Goal: Task Accomplishment & Management: Manage account settings

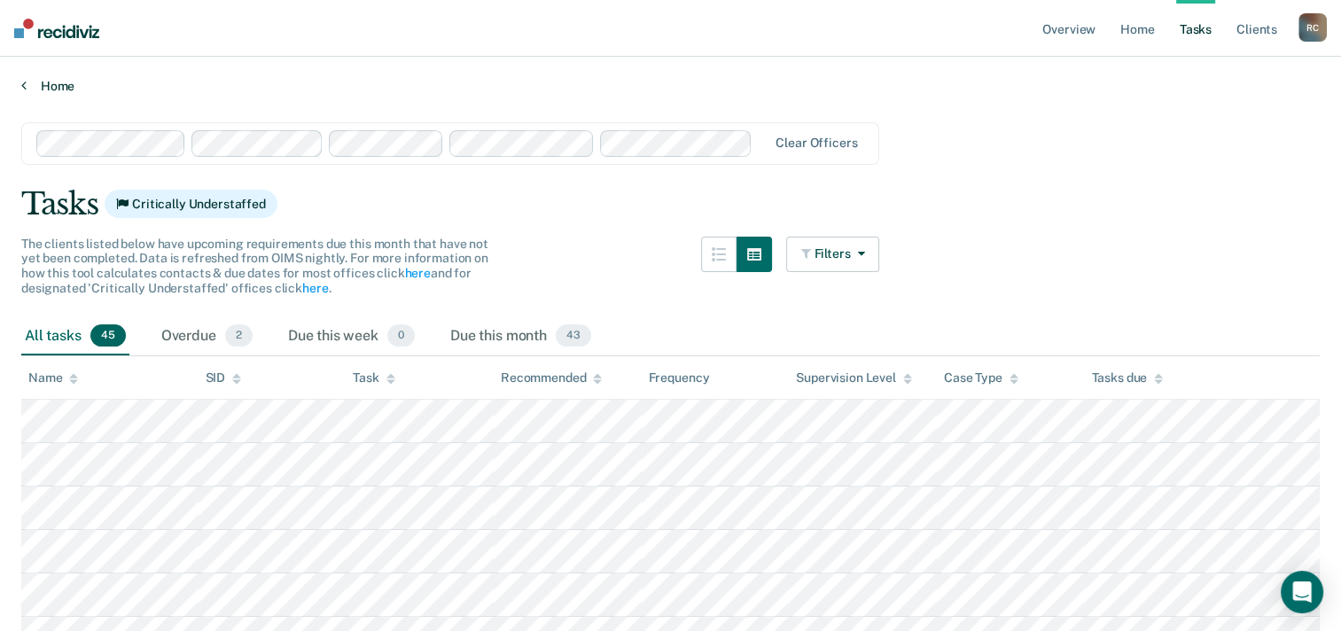
click at [114, 87] on link "Home" at bounding box center [670, 86] width 1298 height 16
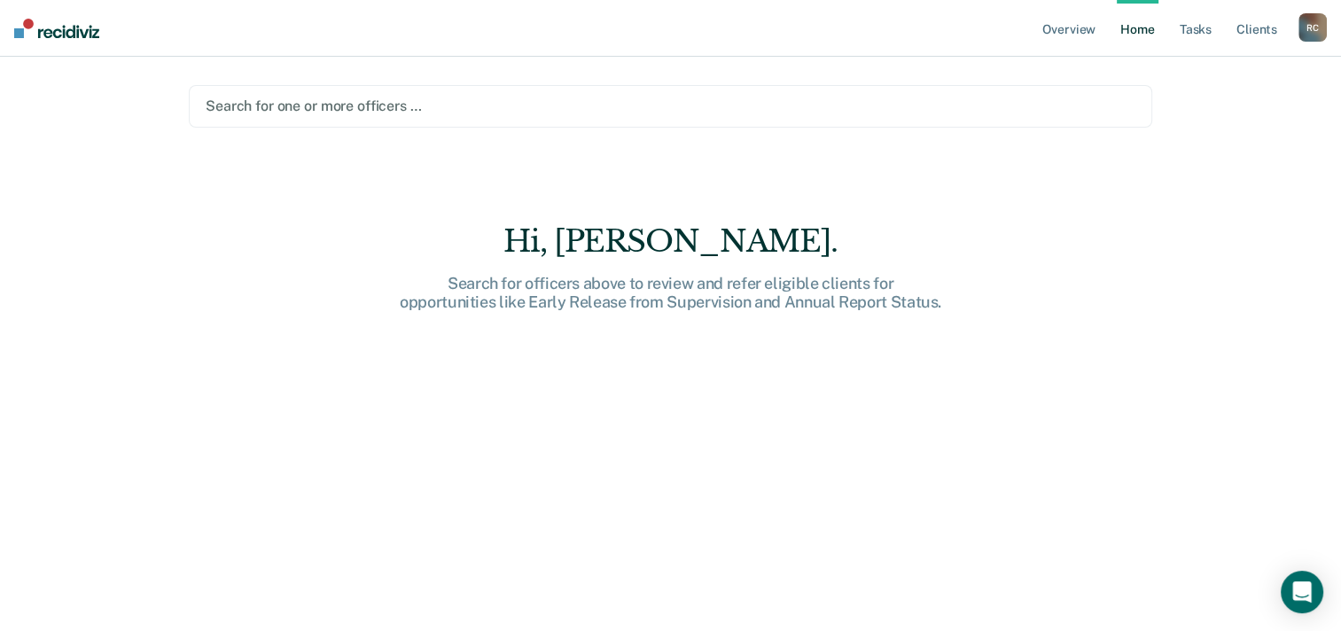
click at [362, 103] on div at bounding box center [671, 106] width 930 height 20
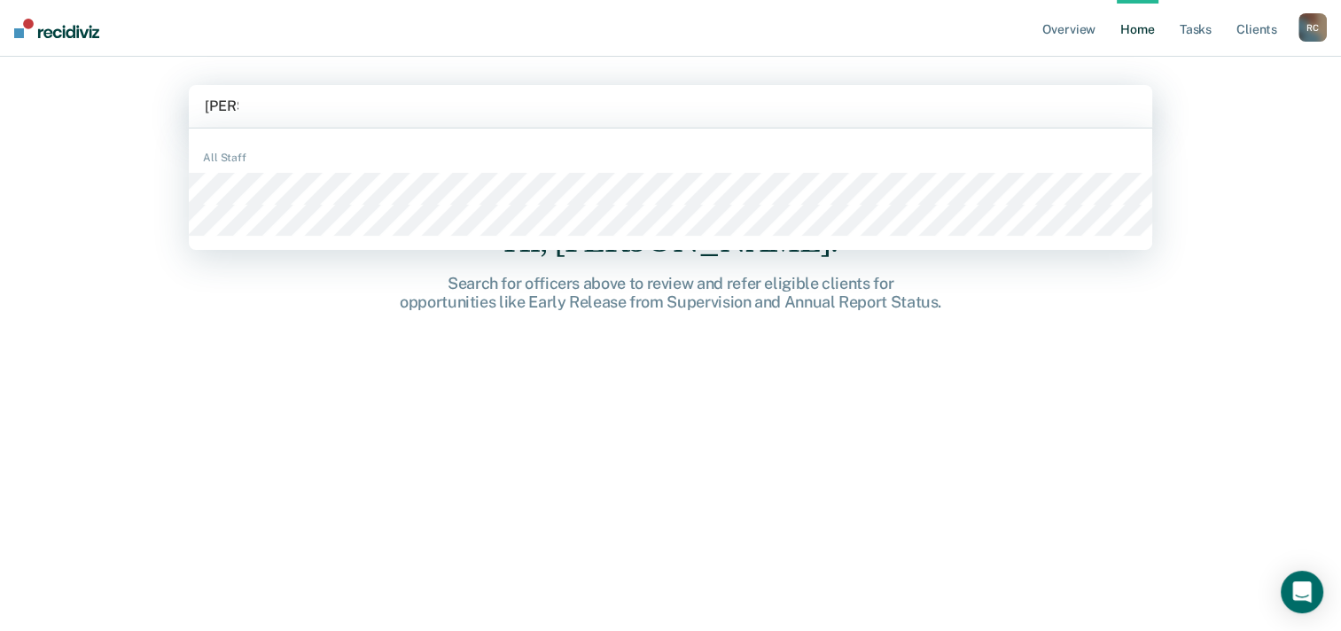
type input "[PERSON_NAME]"
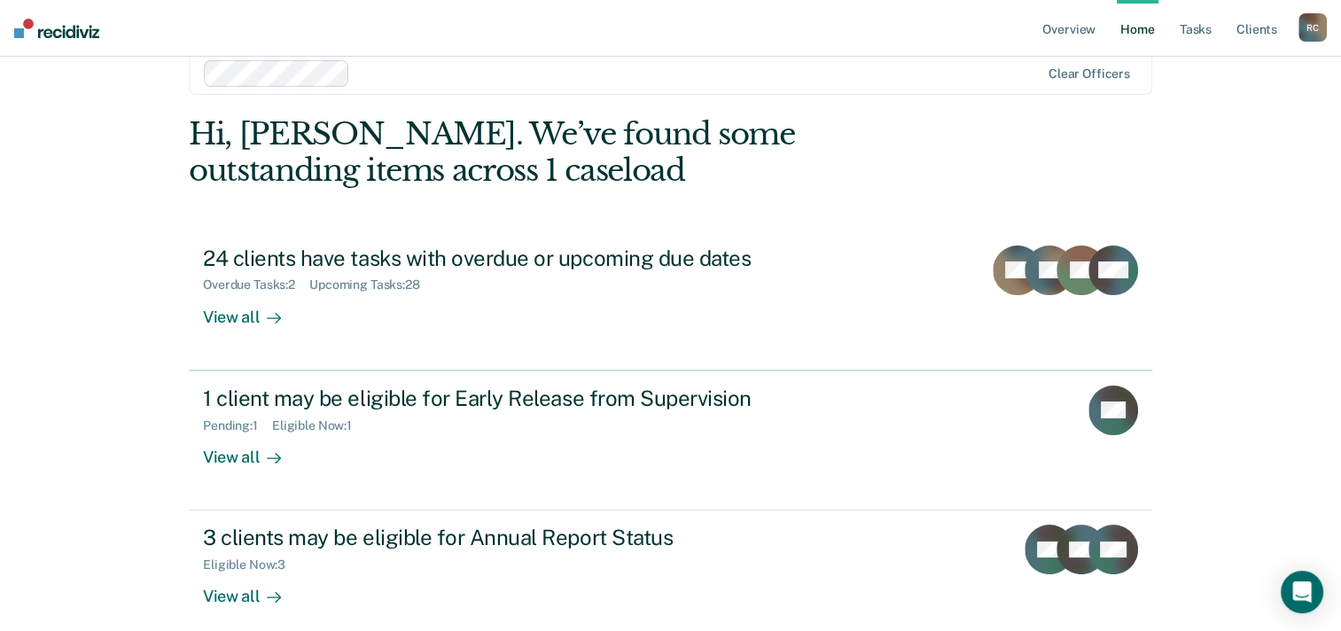
scroll to position [51, 0]
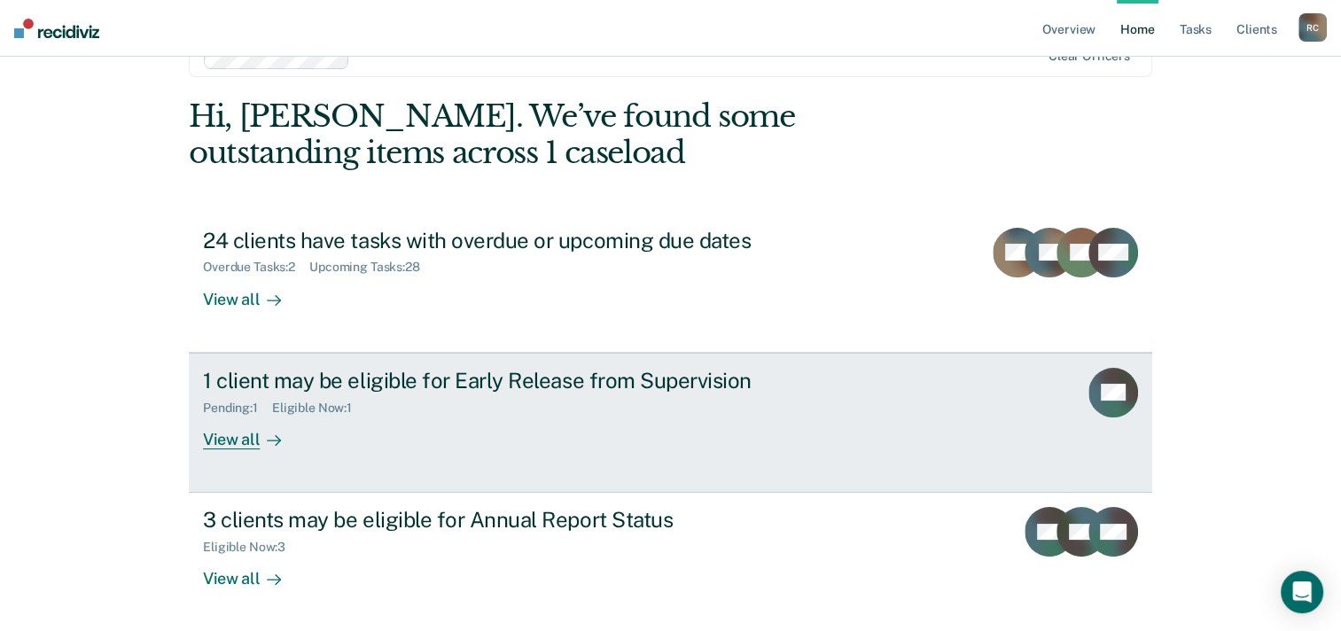
click at [496, 376] on div "1 client may be eligible for Early Release from Supervision" at bounding box center [514, 381] width 622 height 26
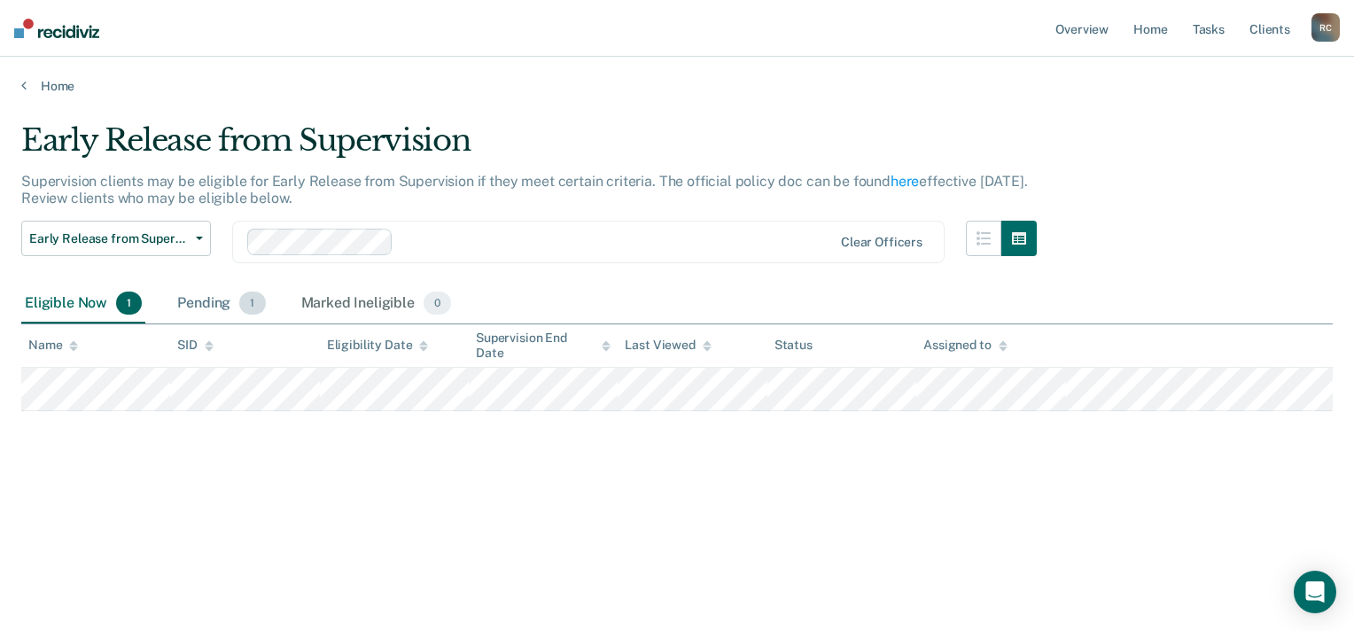
click at [214, 303] on div "Pending 1" at bounding box center [221, 304] width 95 height 39
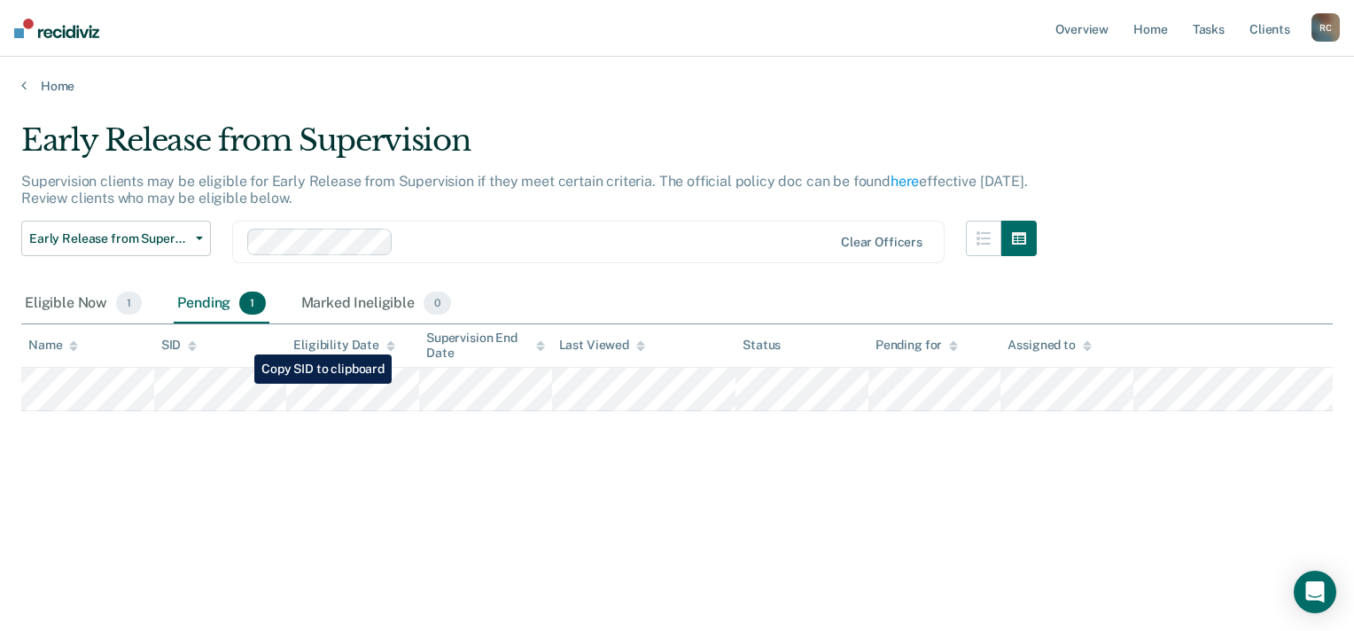
click at [241, 384] on tr at bounding box center [677, 389] width 1312 height 43
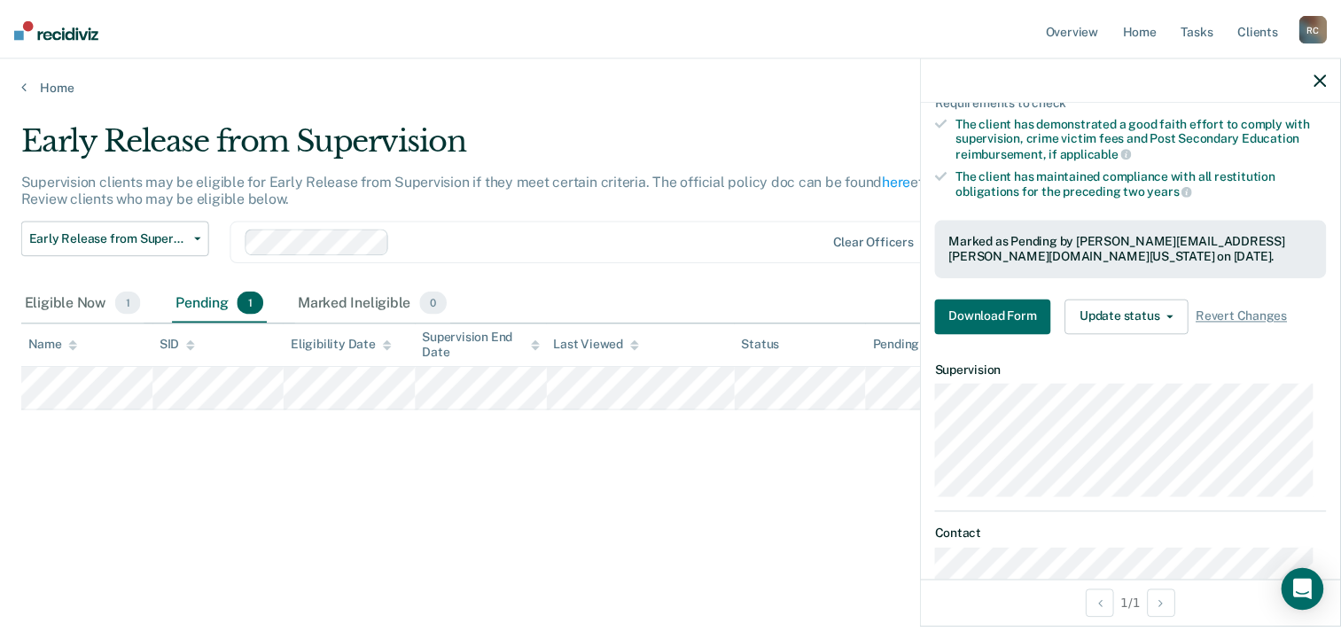
scroll to position [355, 0]
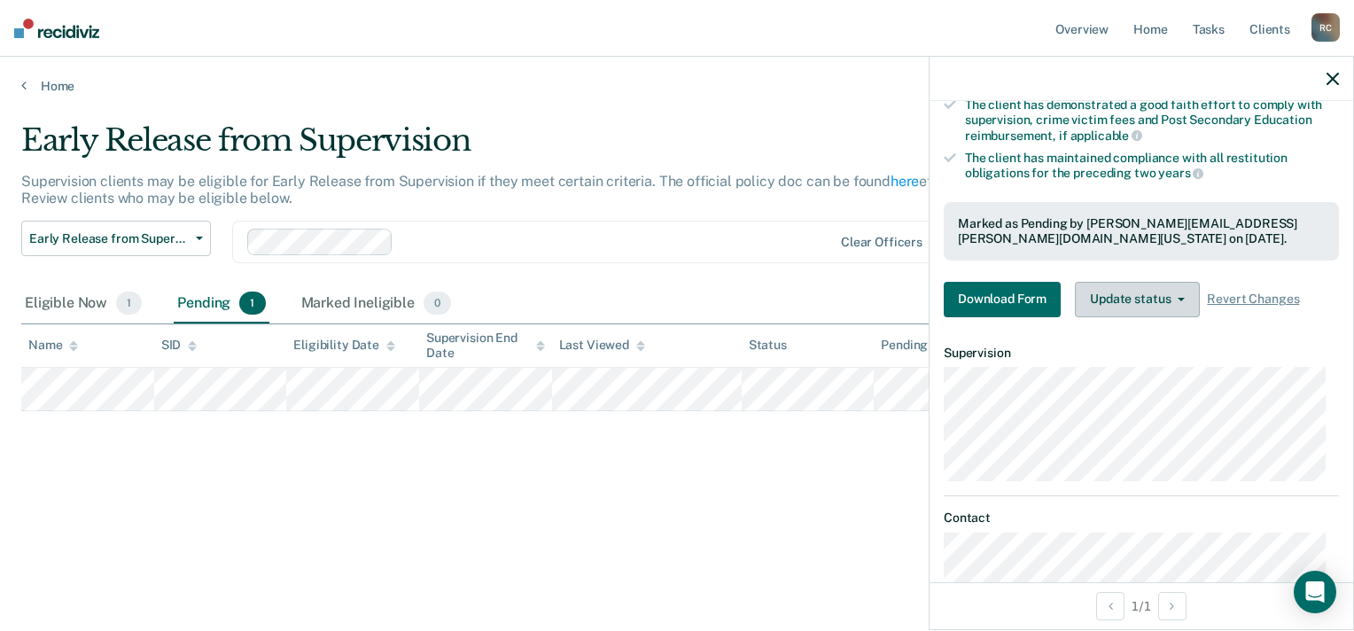
click at [1157, 289] on button "Update status" at bounding box center [1137, 299] width 125 height 35
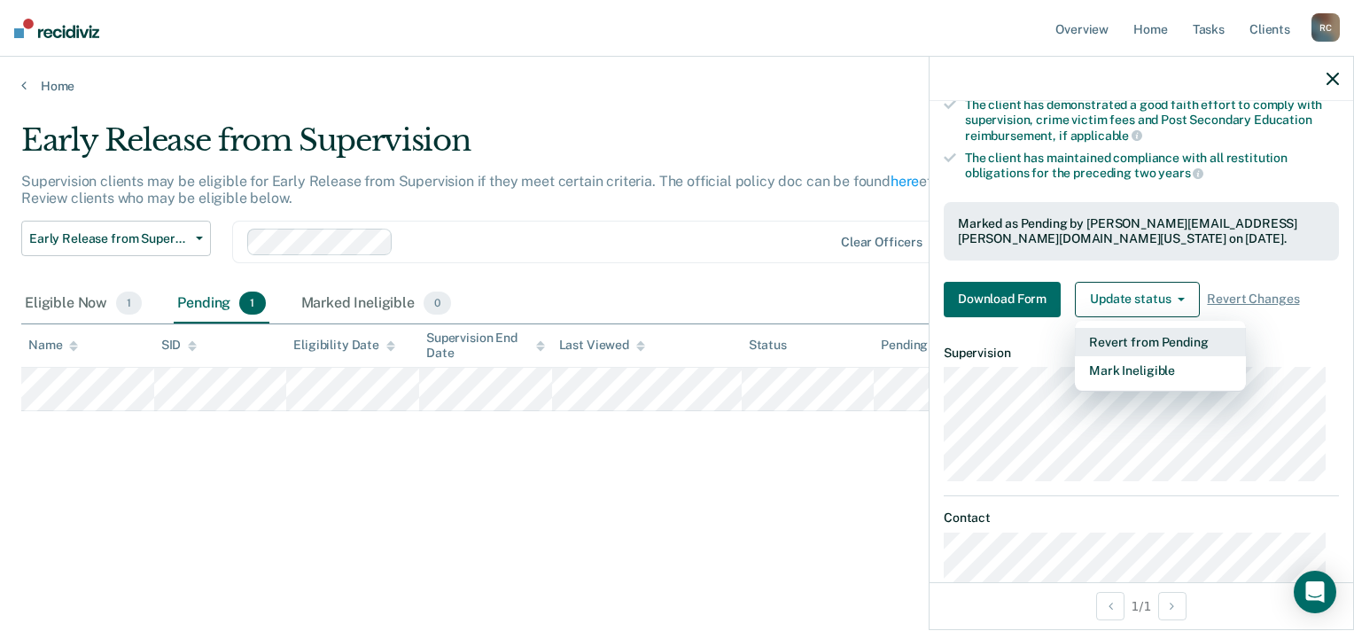
click at [1146, 333] on button "Revert from Pending" at bounding box center [1160, 342] width 171 height 28
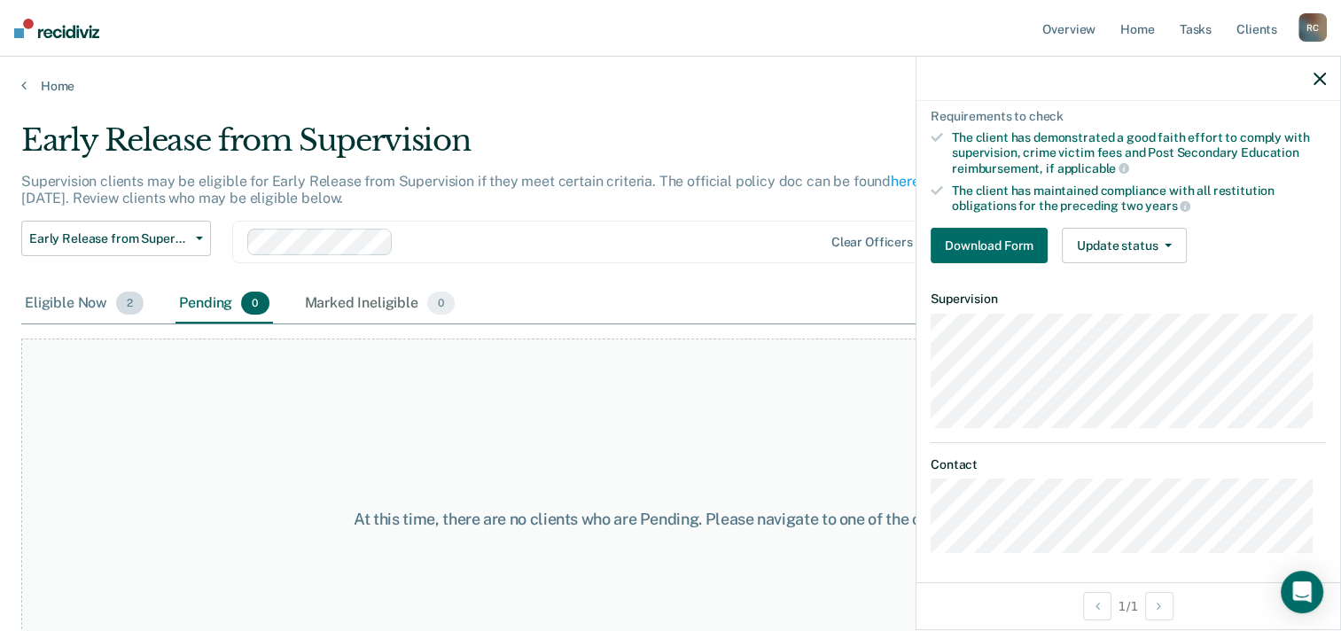
click at [74, 296] on div "Eligible Now 2" at bounding box center [84, 304] width 126 height 39
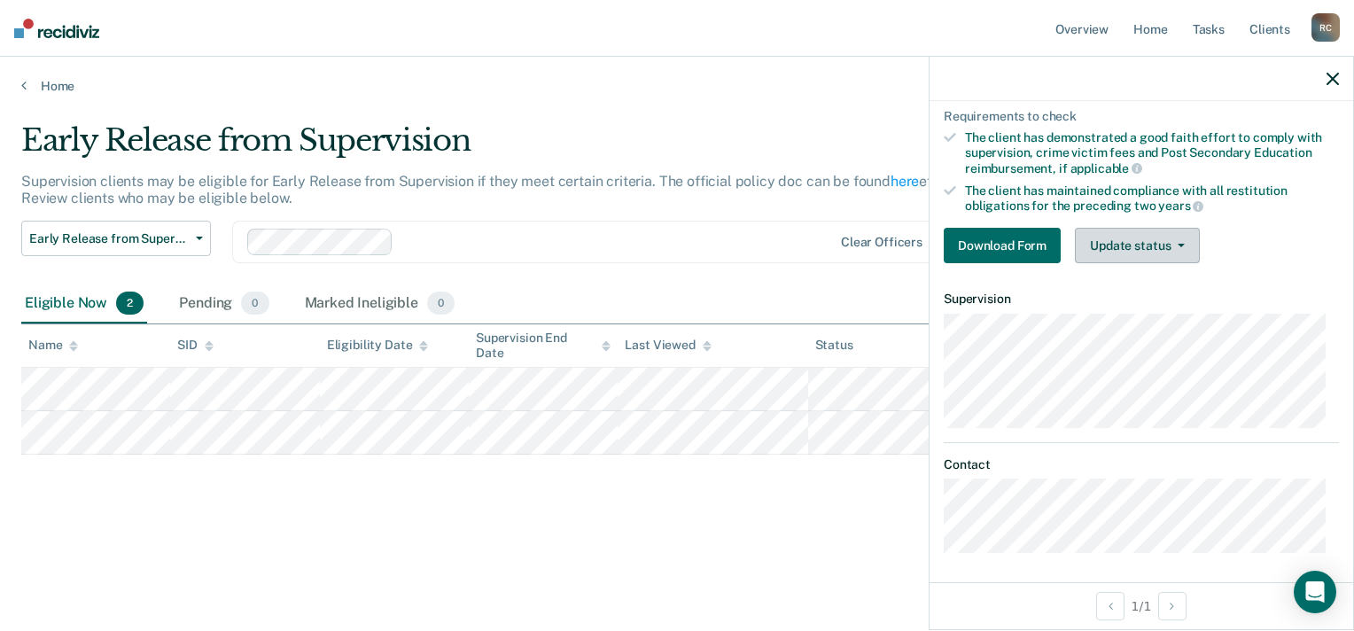
click at [1142, 241] on button "Update status" at bounding box center [1137, 245] width 125 height 35
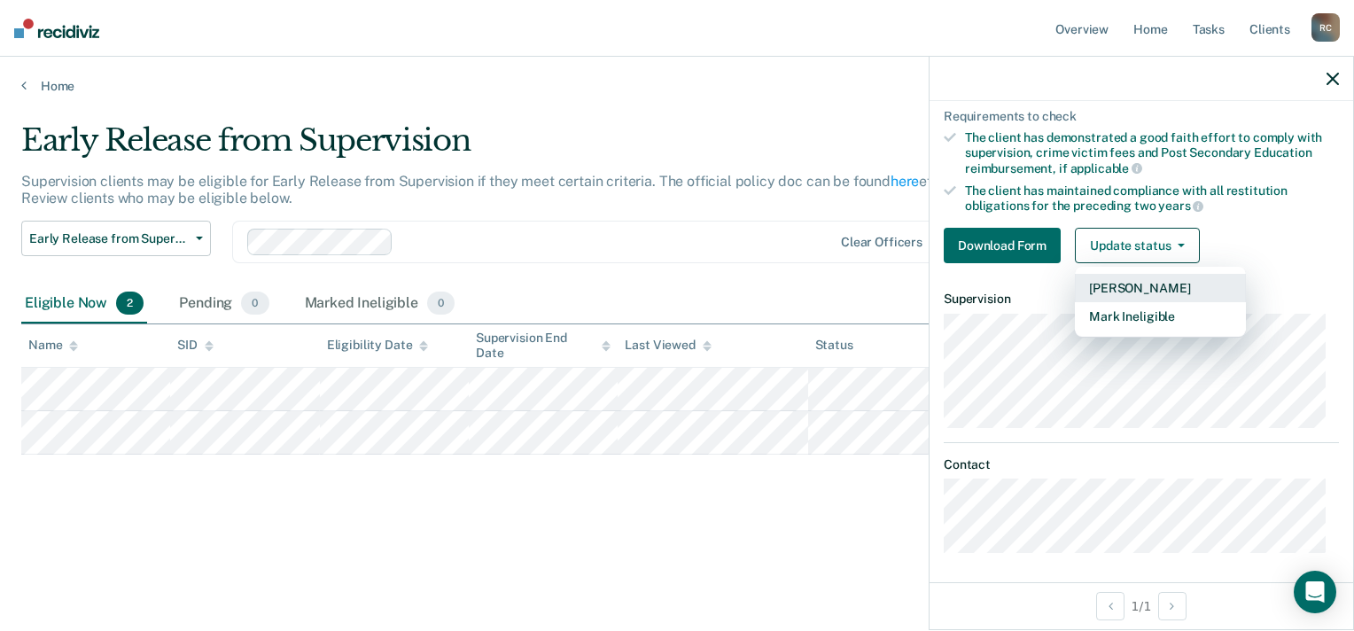
click at [1121, 281] on button "[PERSON_NAME]" at bounding box center [1160, 288] width 171 height 28
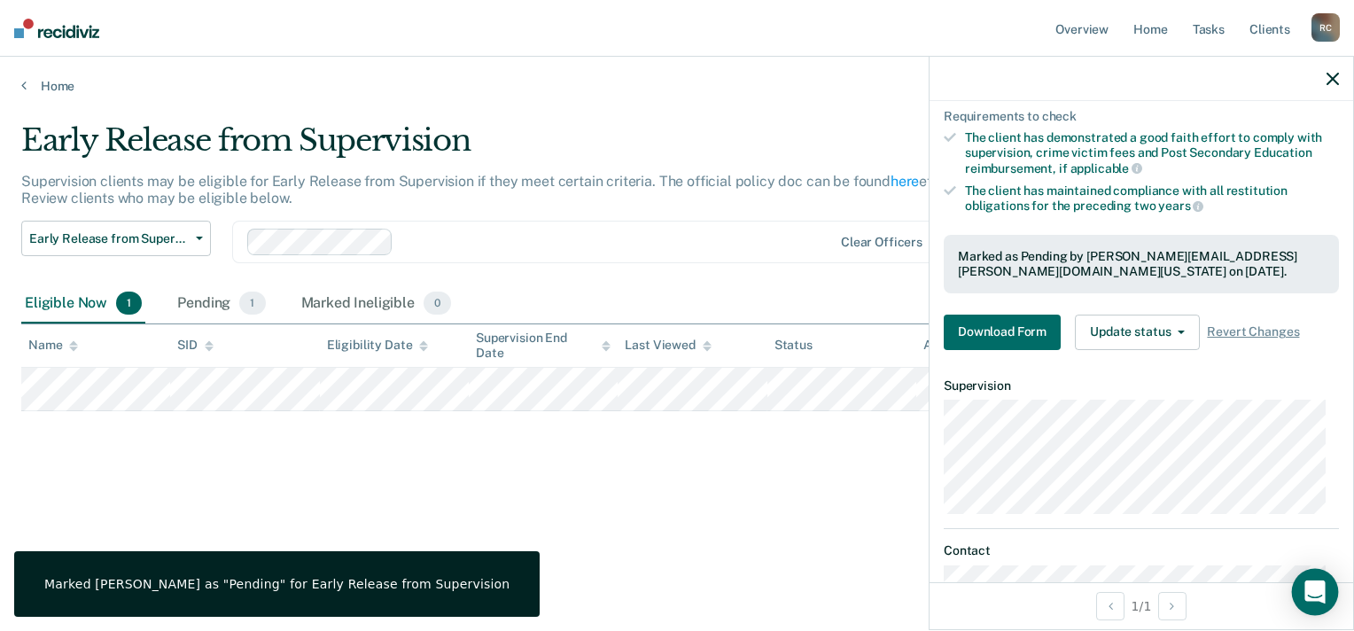
click at [1316, 593] on icon "Open Intercom Messenger" at bounding box center [1315, 592] width 20 height 23
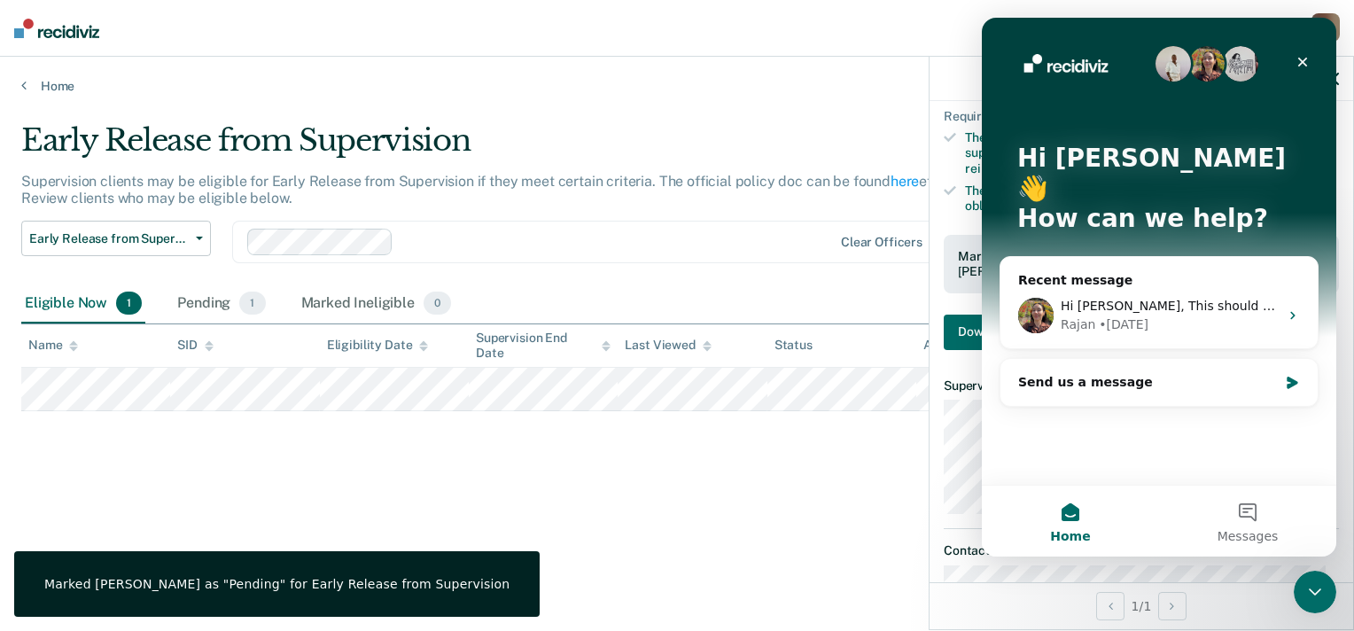
scroll to position [0, 0]
click at [1045, 373] on div "Send us a message" at bounding box center [1148, 382] width 260 height 19
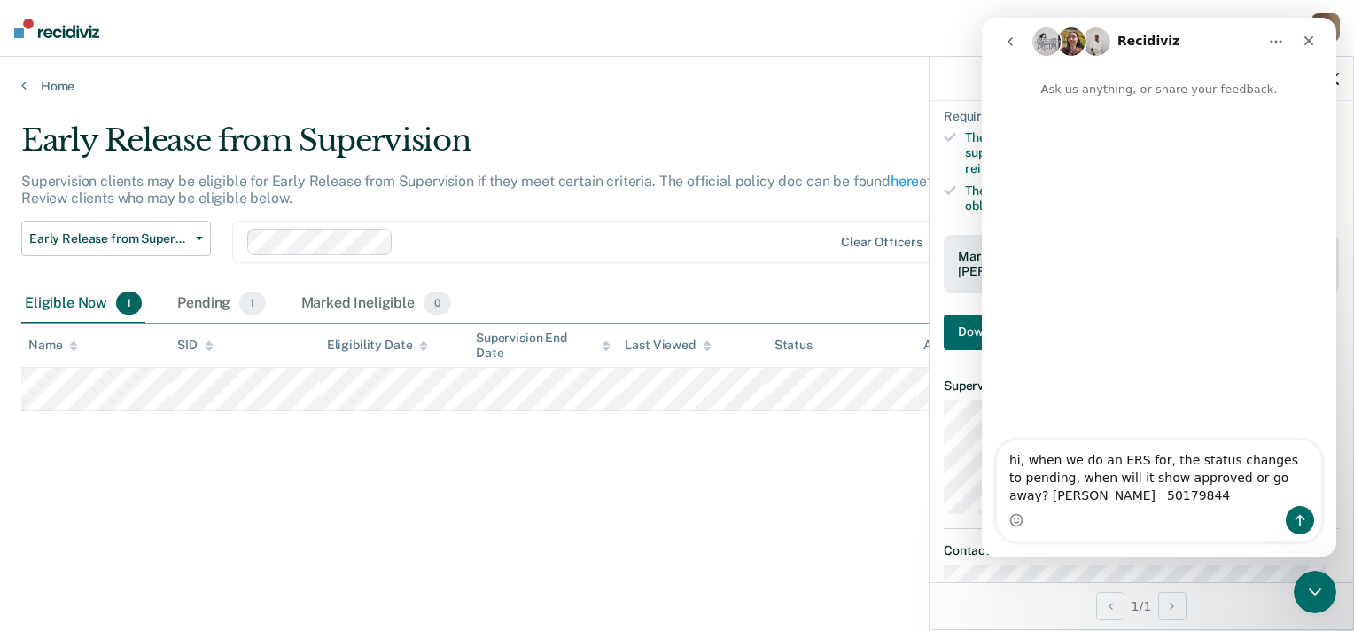
type textarea "hi, when we do an ERS for, the status changes to pending, when will it show app…"
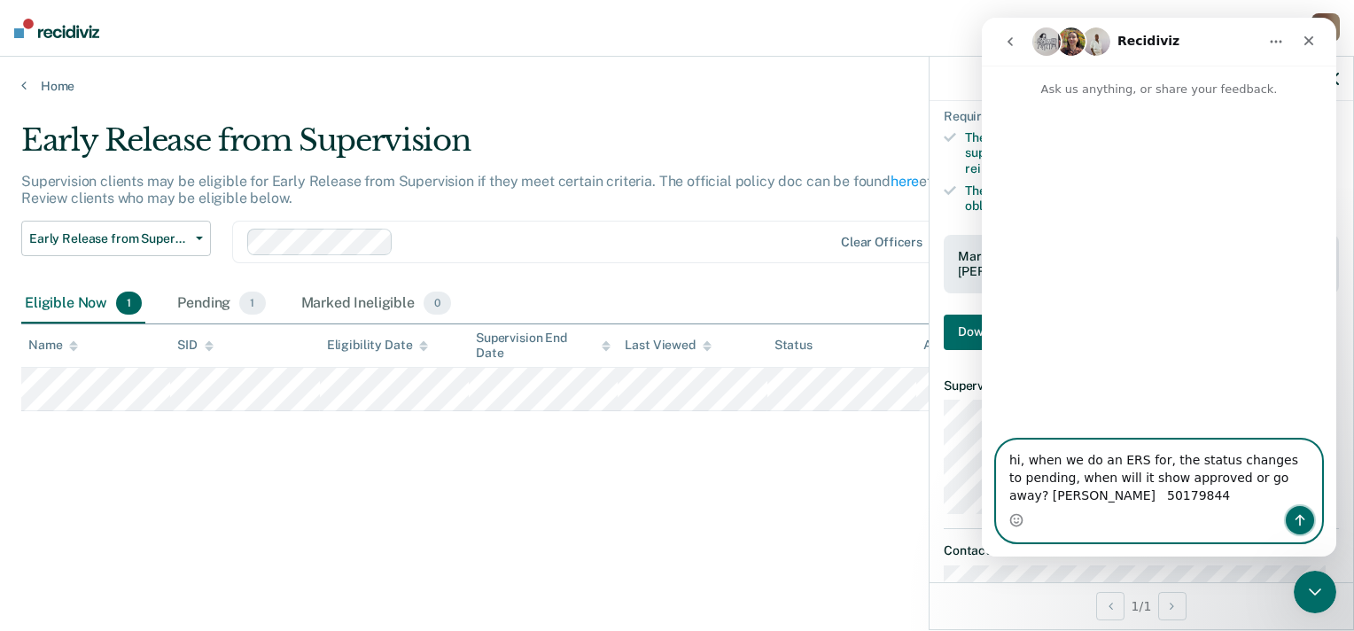
click at [1298, 518] on icon "Send a message…" at bounding box center [1301, 521] width 10 height 12
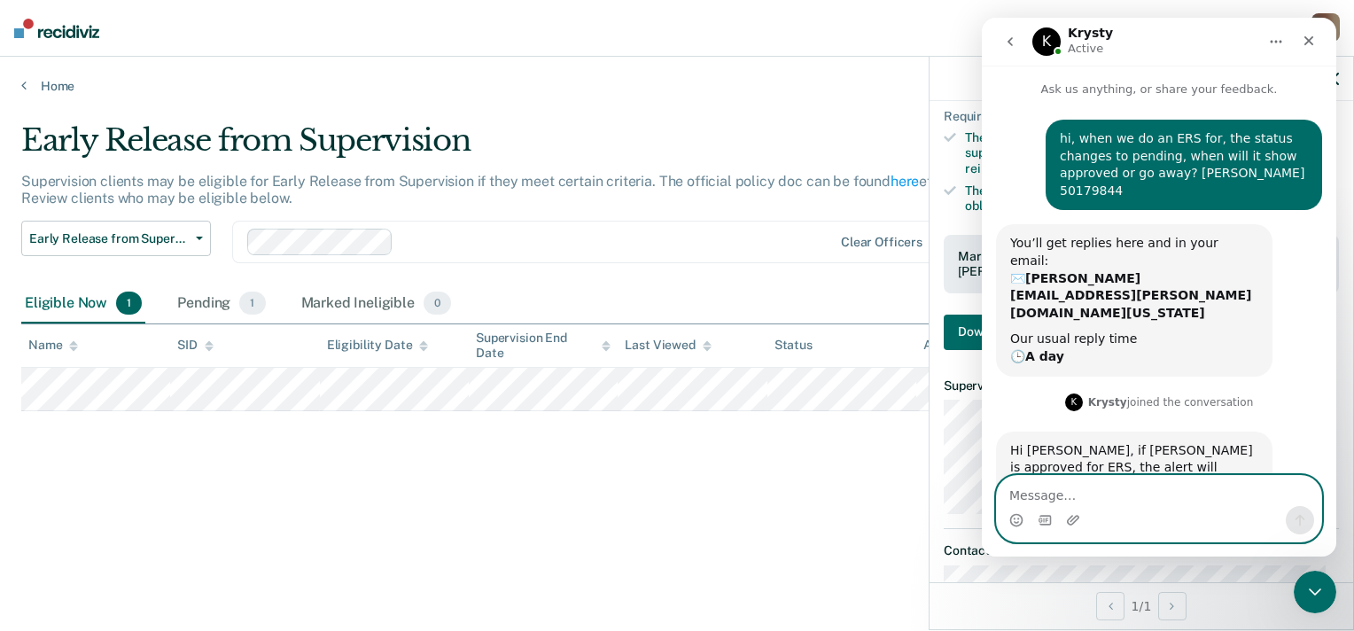
scroll to position [31, 0]
